Goal: Task Accomplishment & Management: Complete application form

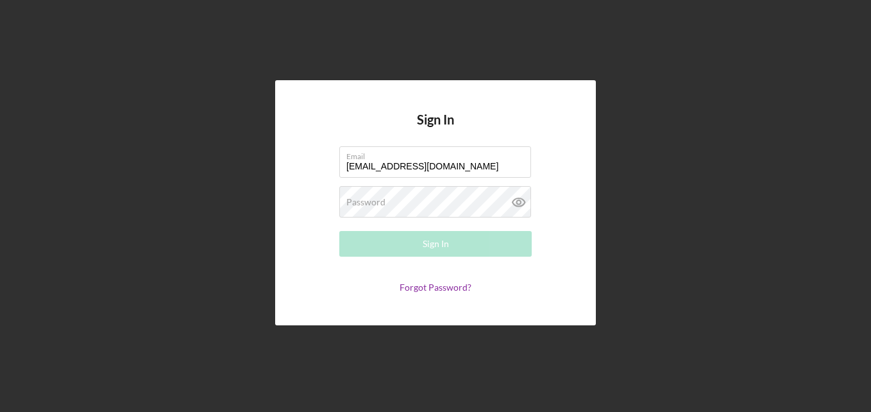
type input "[EMAIL_ADDRESS][DOMAIN_NAME]"
click at [367, 200] on label "Password" at bounding box center [365, 202] width 39 height 10
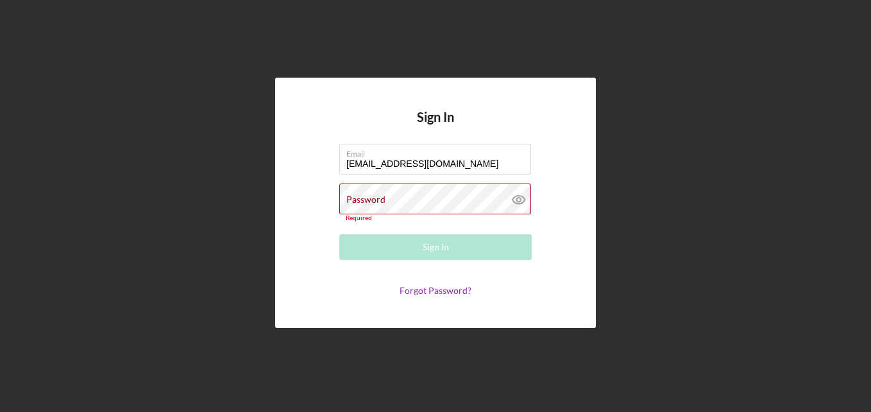
drag, startPoint x: 367, startPoint y: 200, endPoint x: 252, endPoint y: 112, distance: 144.5
click at [252, 112] on div "Sign In Email [EMAIL_ADDRESS][DOMAIN_NAME] Password Required Sign In Forgot Pas…" at bounding box center [435, 202] width 858 height 405
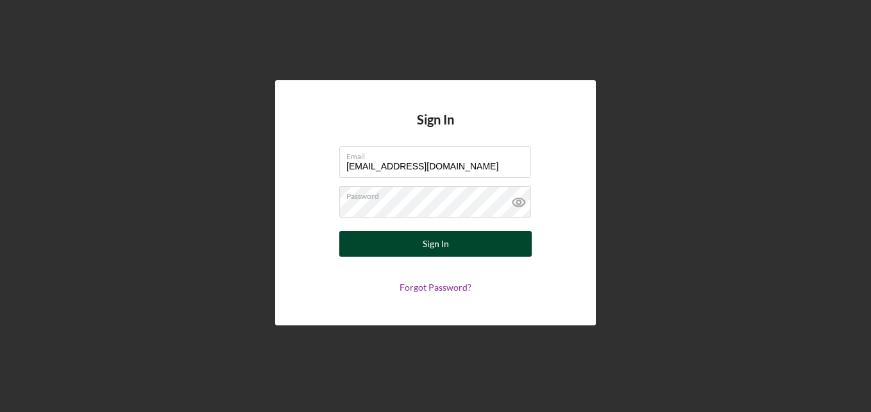
click at [423, 245] on div "Sign In" at bounding box center [436, 244] width 26 height 26
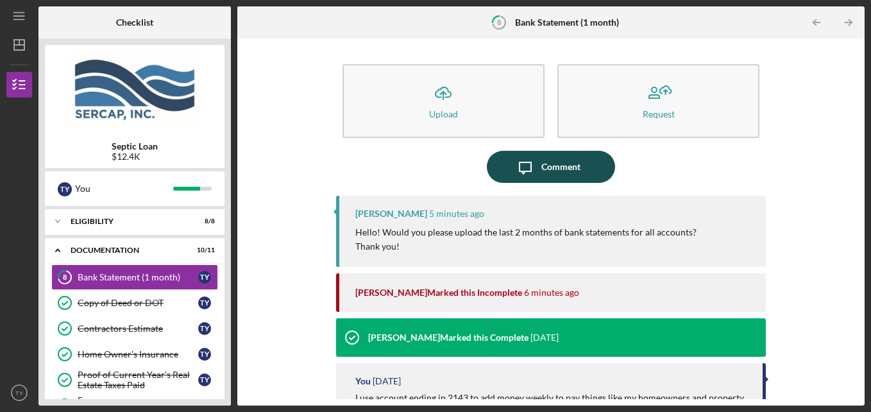
click at [528, 179] on icon "Icon/Message" at bounding box center [525, 167] width 32 height 32
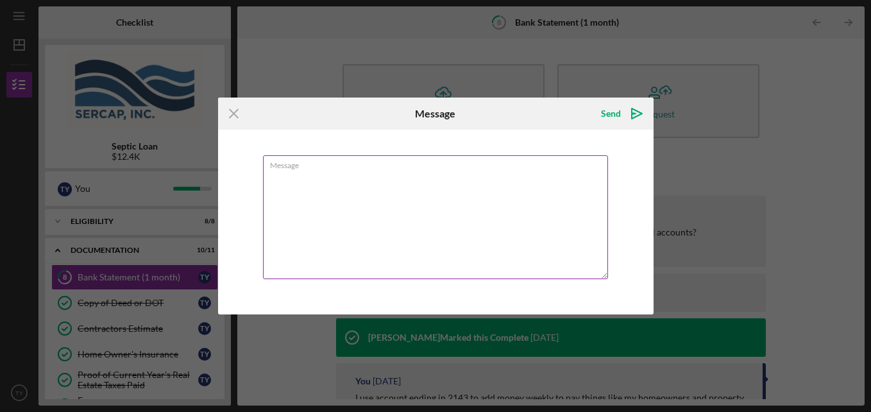
click at [362, 176] on textarea "Message" at bounding box center [435, 217] width 345 height 124
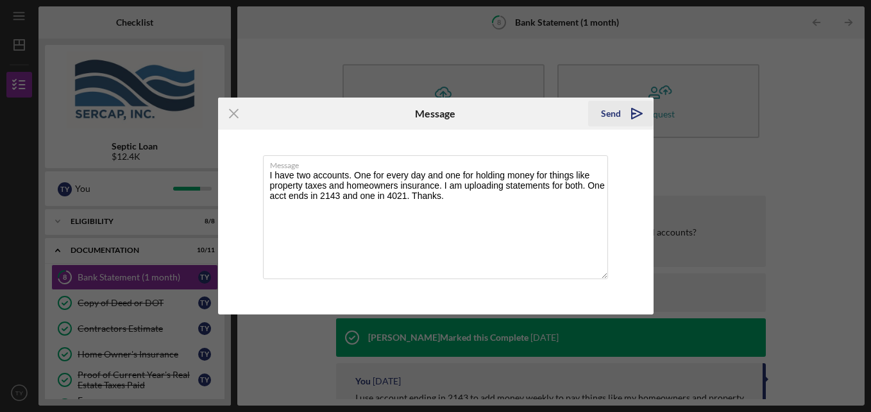
type textarea "I have two accounts. One for every day and one for holding money for things lik…"
click at [607, 105] on div "Send" at bounding box center [611, 114] width 20 height 26
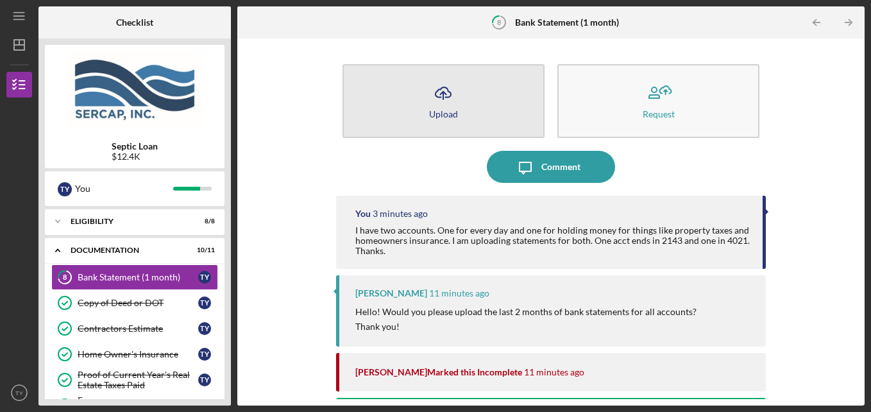
click at [448, 111] on div "Upload" at bounding box center [443, 114] width 29 height 10
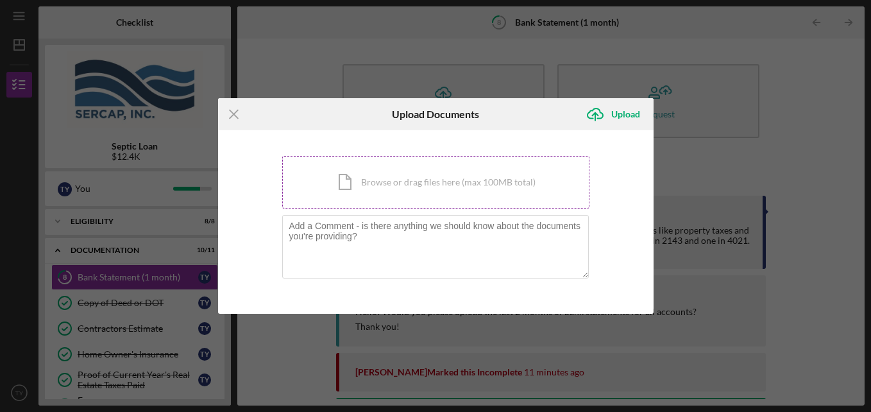
click at [390, 184] on div "Icon/Document Browse or drag files here (max 100MB total) Tap to choose files o…" at bounding box center [435, 182] width 307 height 53
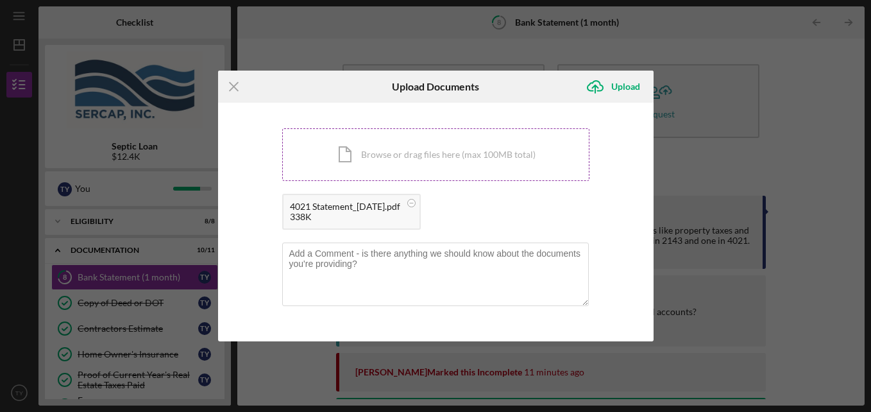
click at [412, 153] on div "Icon/Document Browse or drag files here (max 100MB total) Tap to choose files o…" at bounding box center [435, 154] width 307 height 53
click at [386, 134] on div "Icon/Document Browse or drag files here (max 100MB total) Tap to choose files o…" at bounding box center [435, 154] width 307 height 53
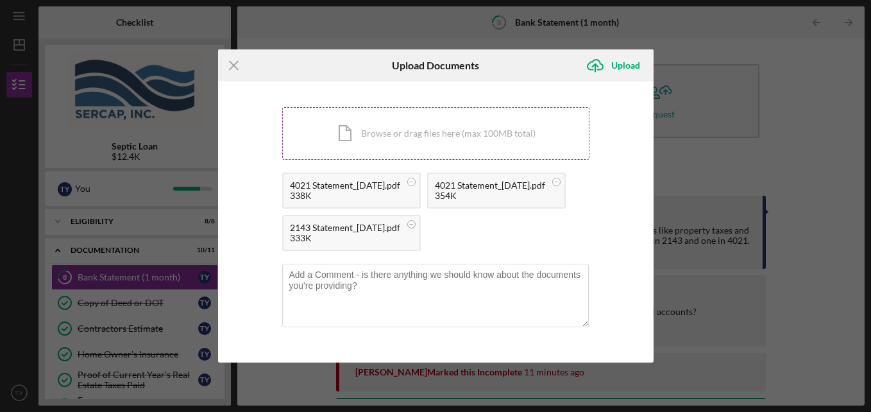
click at [413, 126] on div "Icon/Document Browse or drag files here (max 100MB total) Tap to choose files o…" at bounding box center [435, 133] width 307 height 53
click at [628, 58] on div "Upload" at bounding box center [625, 66] width 29 height 26
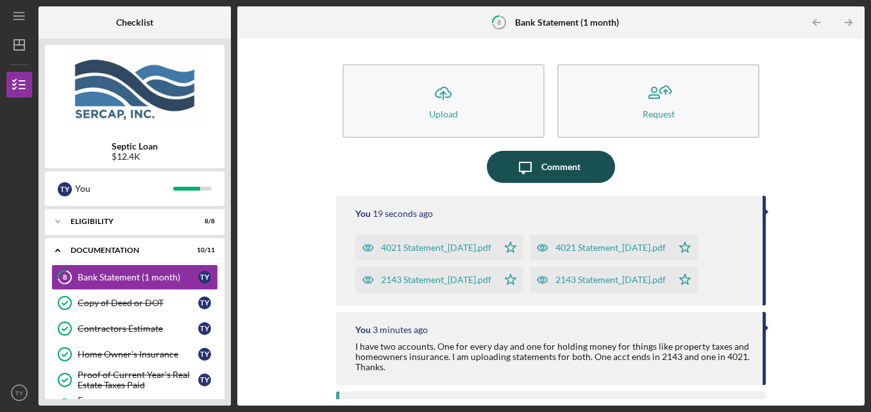
click at [545, 167] on div "Comment" at bounding box center [560, 167] width 39 height 32
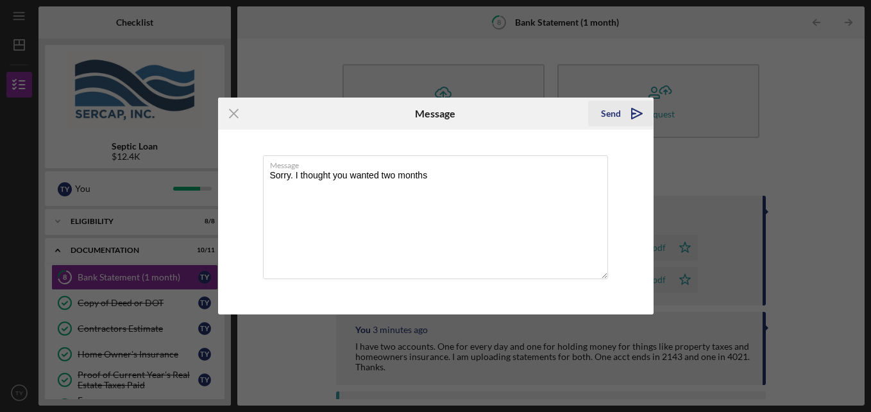
type textarea "Sorry. I thought you wanted two months"
click at [608, 117] on div "Send" at bounding box center [611, 114] width 20 height 26
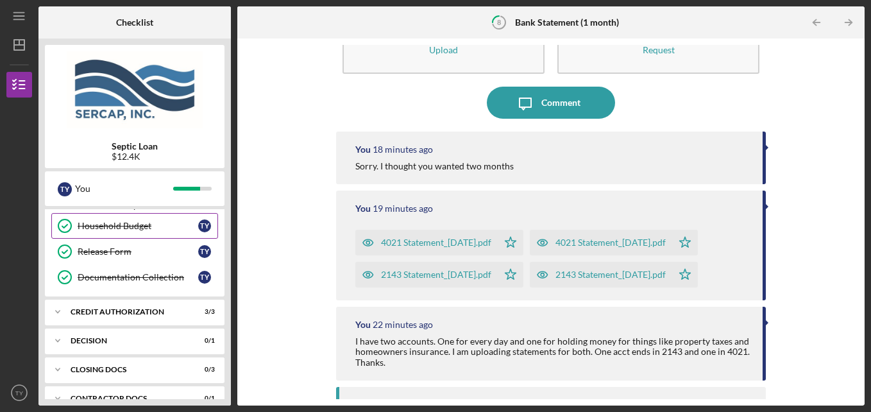
scroll to position [305, 0]
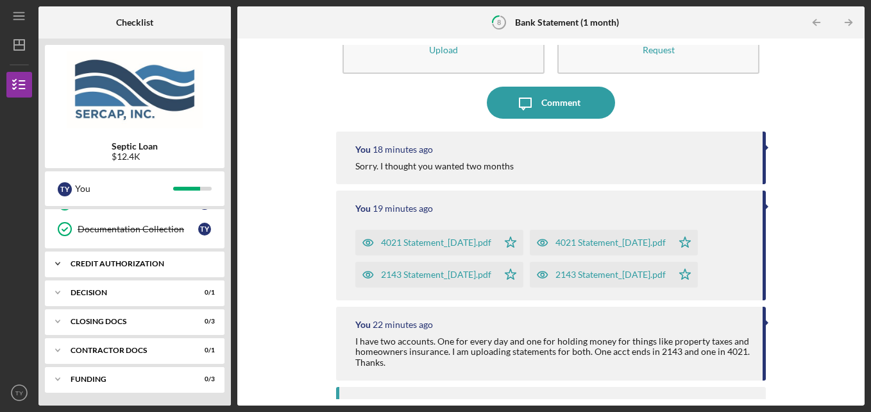
click at [57, 260] on icon "Icon/Expander" at bounding box center [58, 264] width 26 height 26
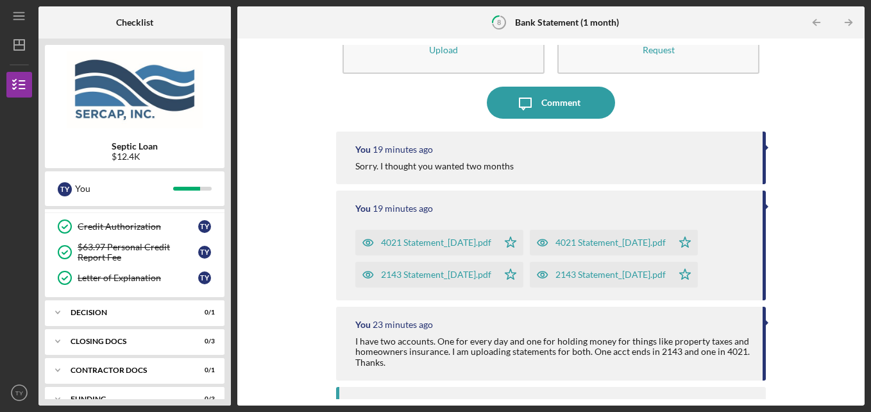
scroll to position [389, 0]
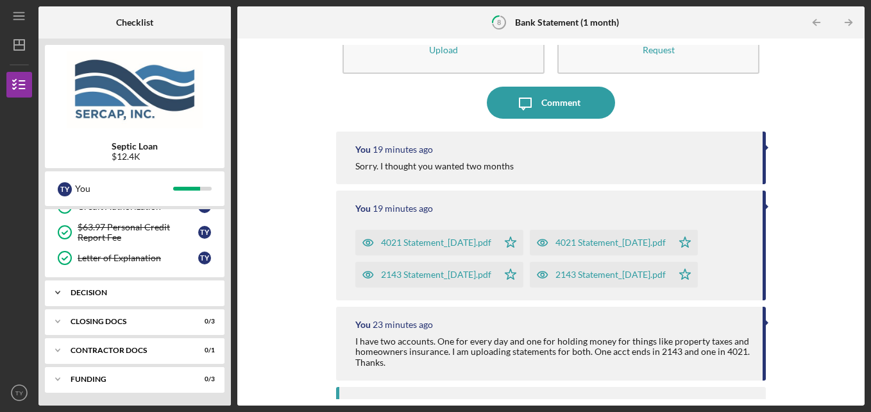
click at [60, 292] on icon "Icon/Expander" at bounding box center [58, 293] width 26 height 26
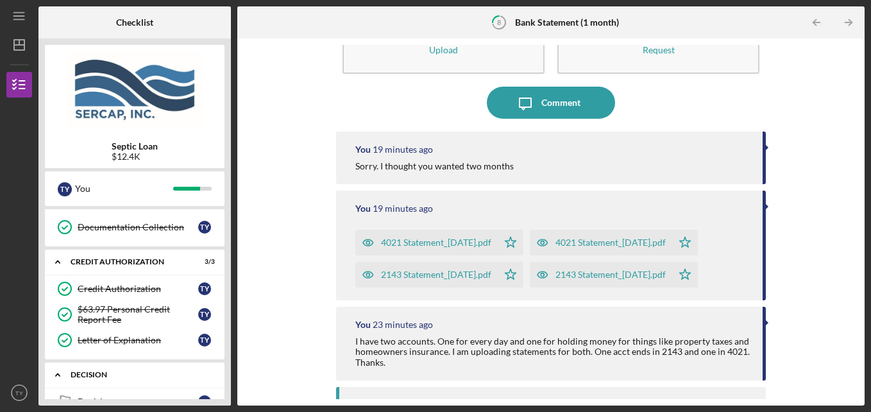
scroll to position [324, 0]
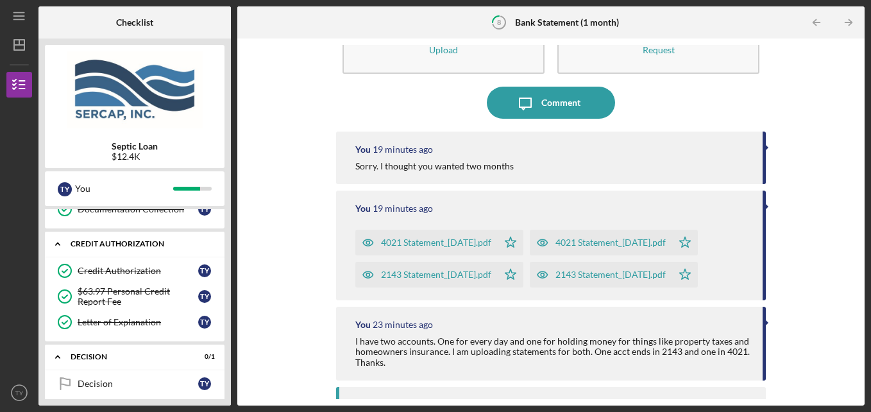
click at [55, 246] on icon "Icon/Expander" at bounding box center [58, 244] width 26 height 26
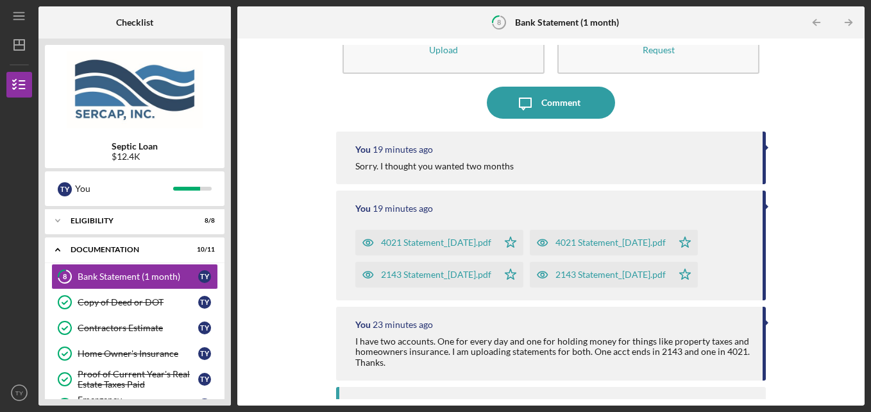
scroll to position [0, 0]
click at [53, 248] on icon "Icon/Expander" at bounding box center [58, 250] width 26 height 26
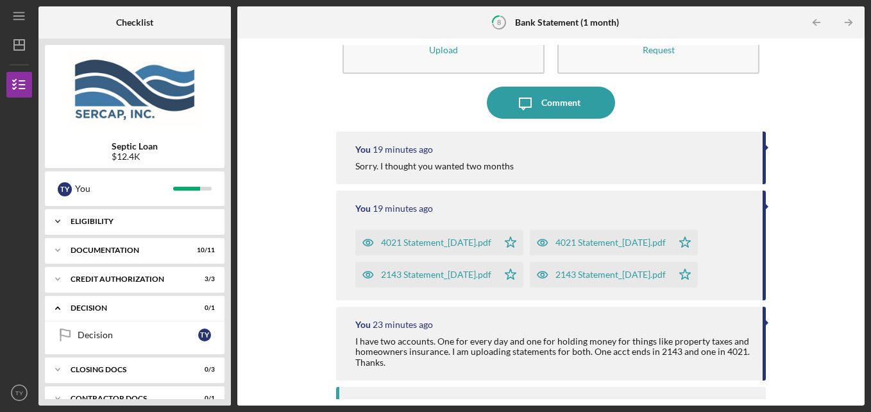
click at [56, 220] on polyline at bounding box center [58, 221] width 4 height 3
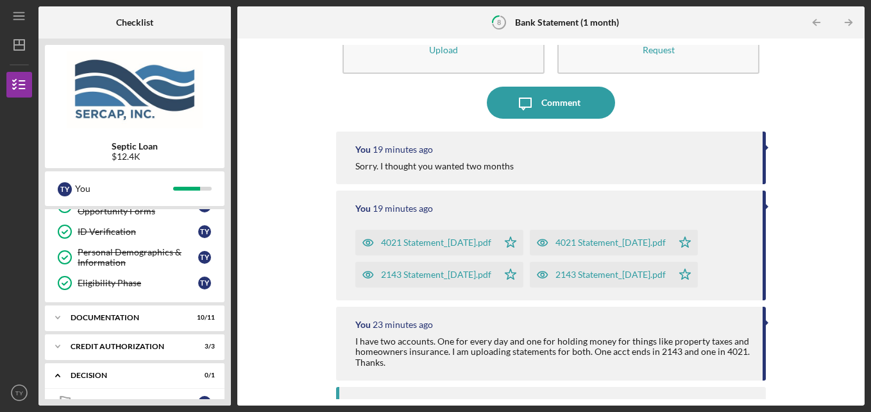
scroll to position [192, 0]
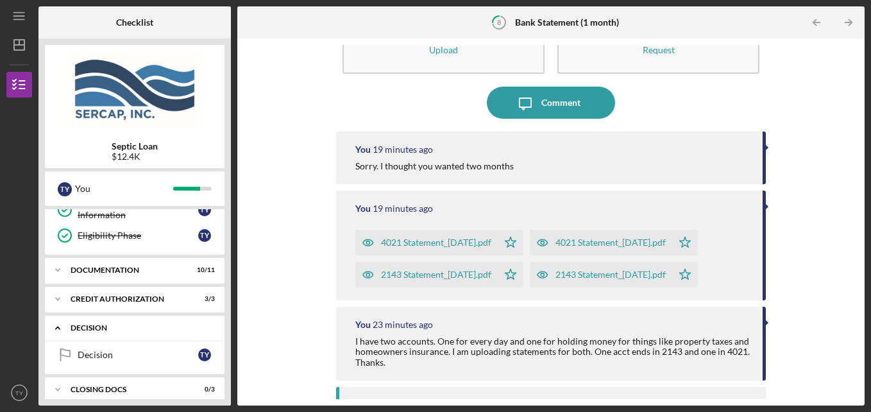
click at [60, 328] on icon "Icon/Expander" at bounding box center [58, 328] width 26 height 26
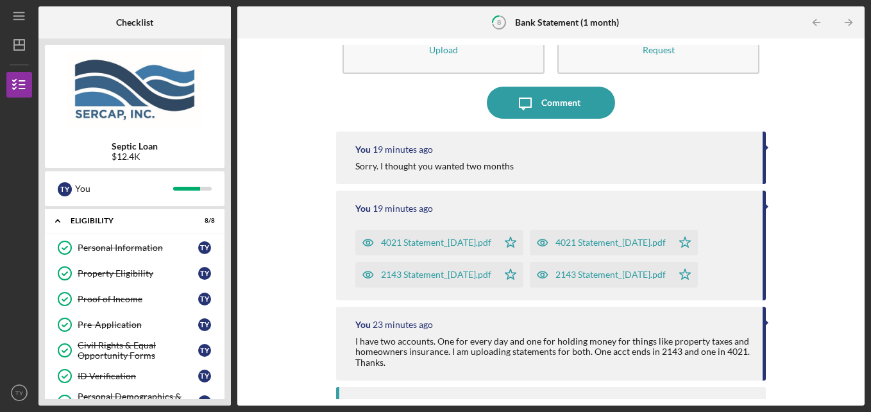
scroll to position [0, 0]
click at [61, 219] on icon "Icon/Expander" at bounding box center [58, 221] width 26 height 26
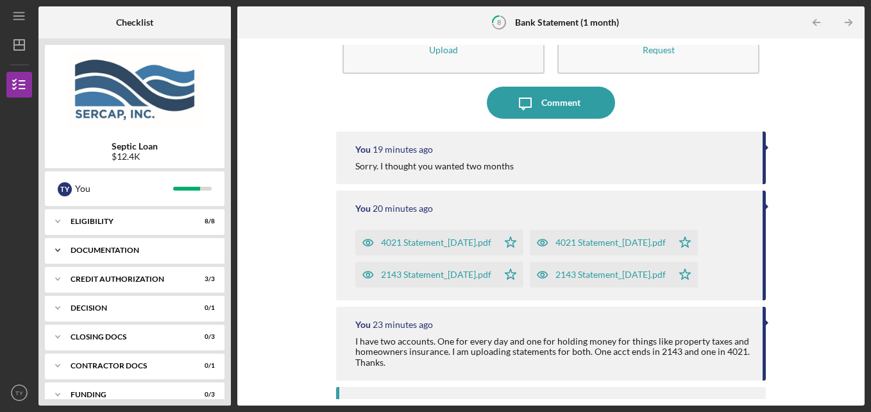
click at [55, 250] on icon "Icon/Expander" at bounding box center [58, 250] width 26 height 26
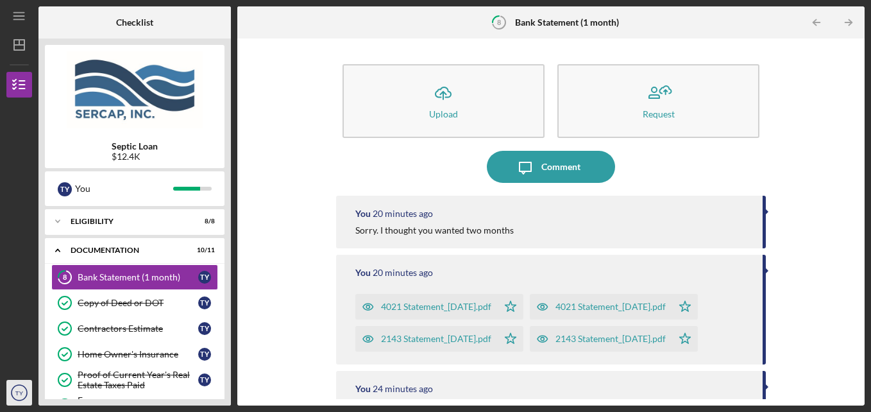
click at [19, 390] on text "TY" at bounding box center [19, 392] width 8 height 7
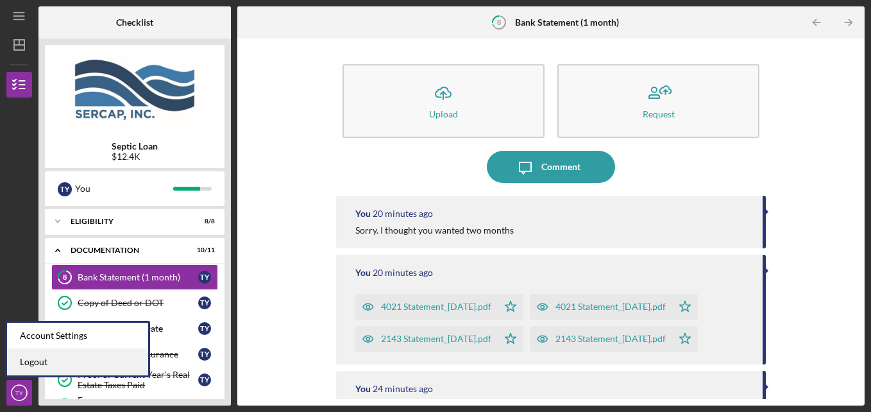
click at [26, 369] on link "Logout" at bounding box center [77, 362] width 141 height 26
